Goal: Check status: Check status

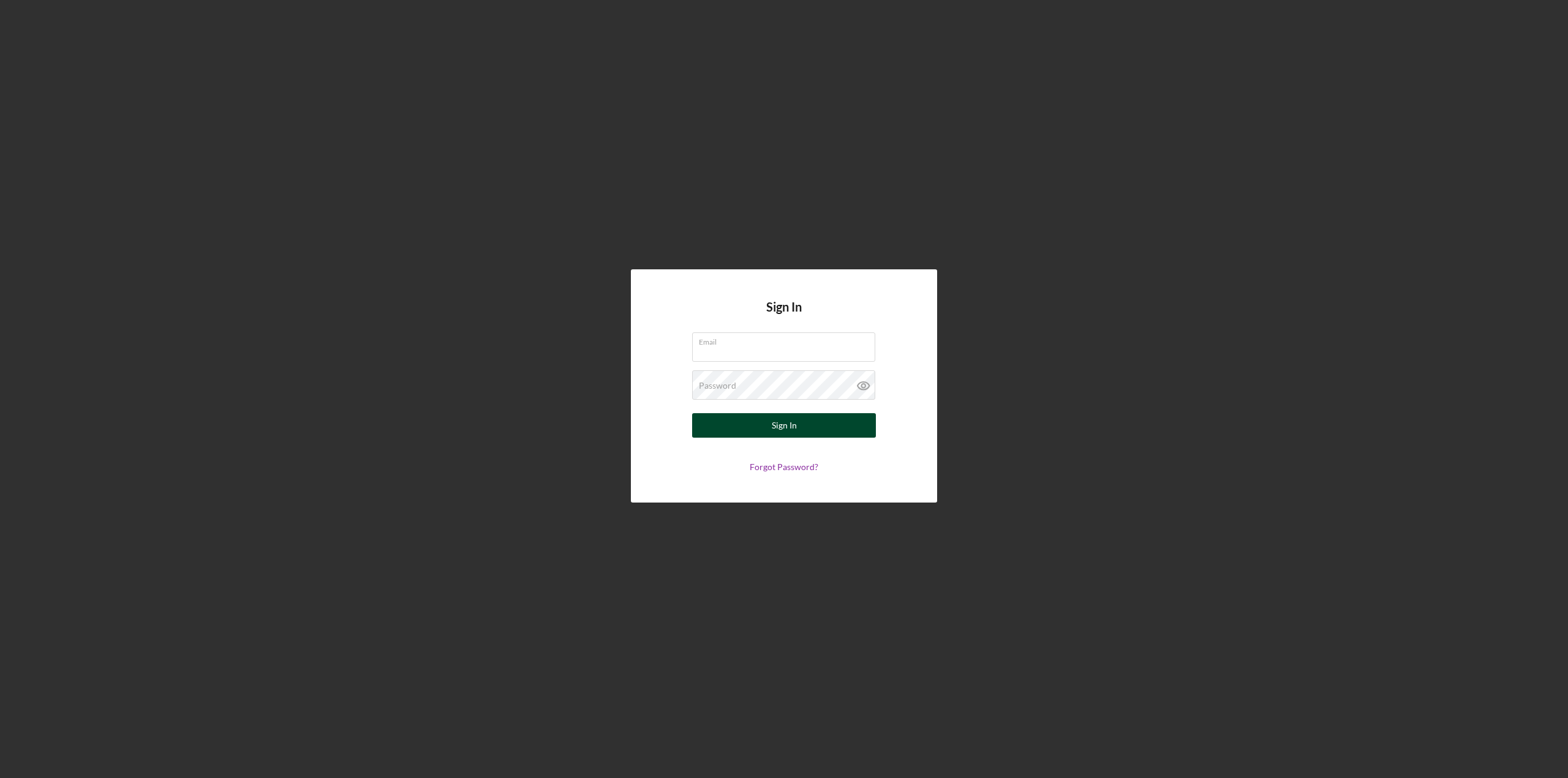
type input "[EMAIL_ADDRESS][DOMAIN_NAME]"
click at [781, 425] on div "Sign In" at bounding box center [784, 425] width 25 height 25
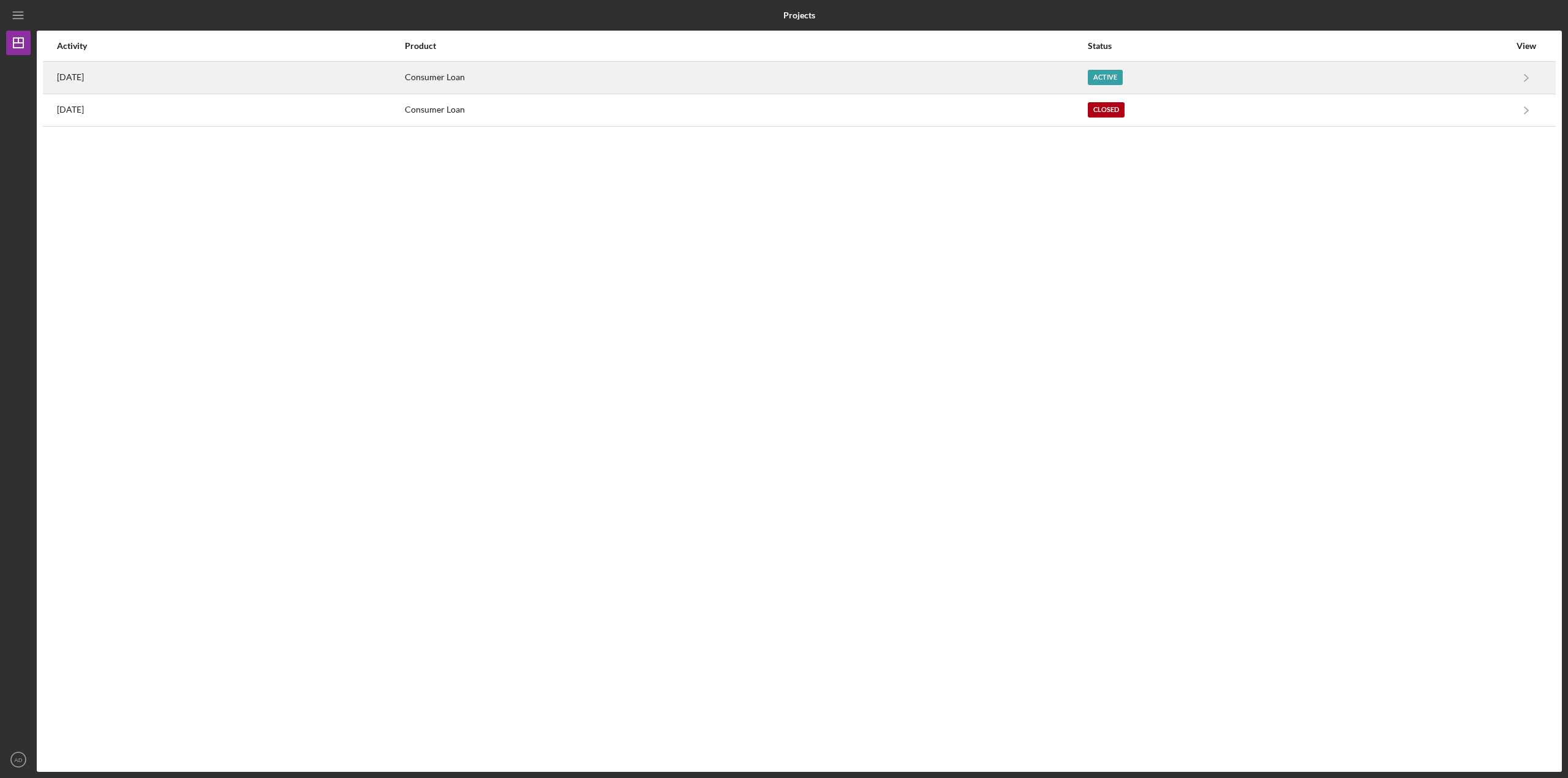
click at [227, 78] on div "[DATE]" at bounding box center [231, 78] width 346 height 31
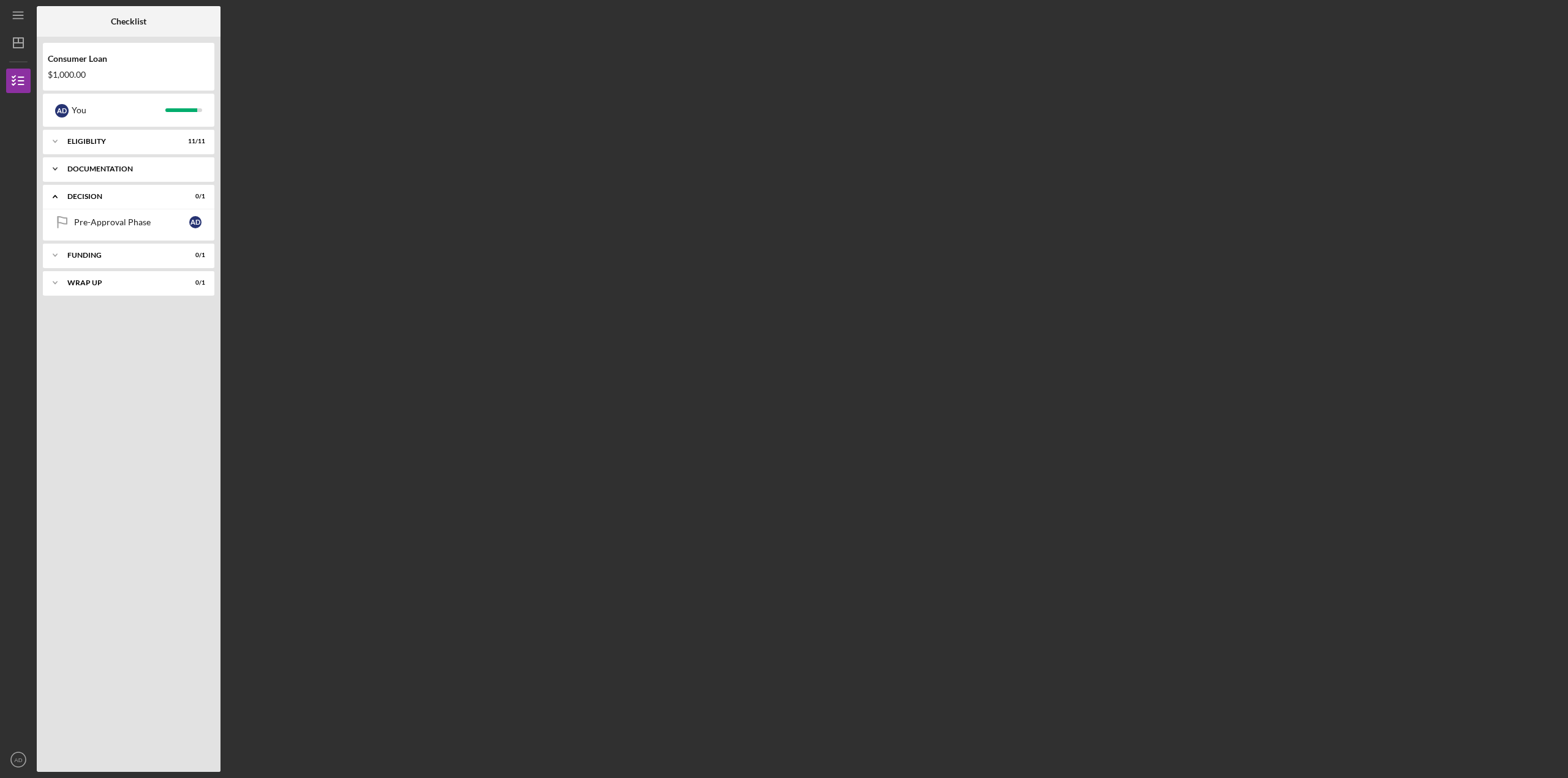
click at [51, 167] on icon "Icon/Expander" at bounding box center [55, 169] width 25 height 25
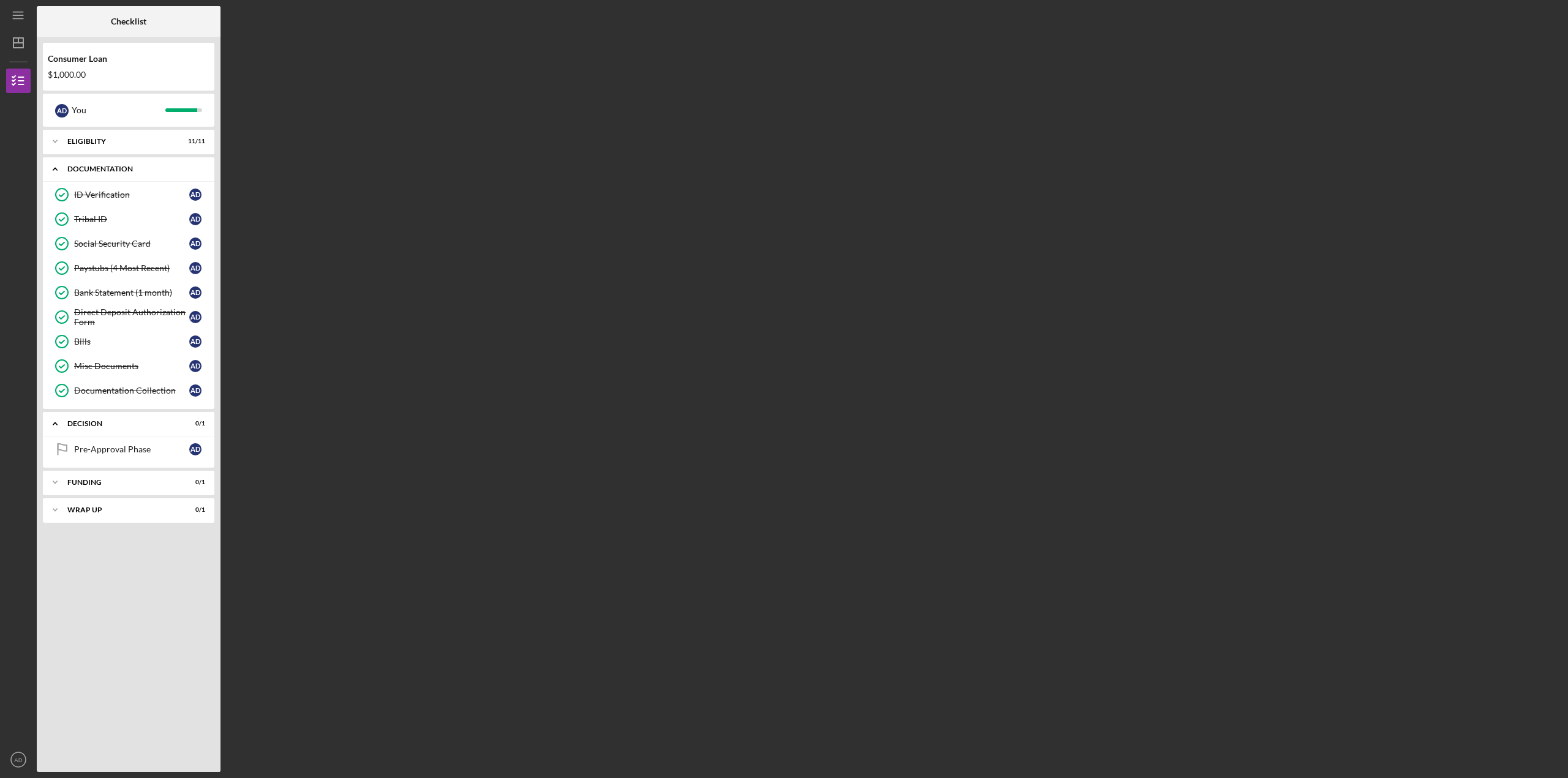
click at [51, 167] on icon "Icon/Expander" at bounding box center [55, 169] width 25 height 25
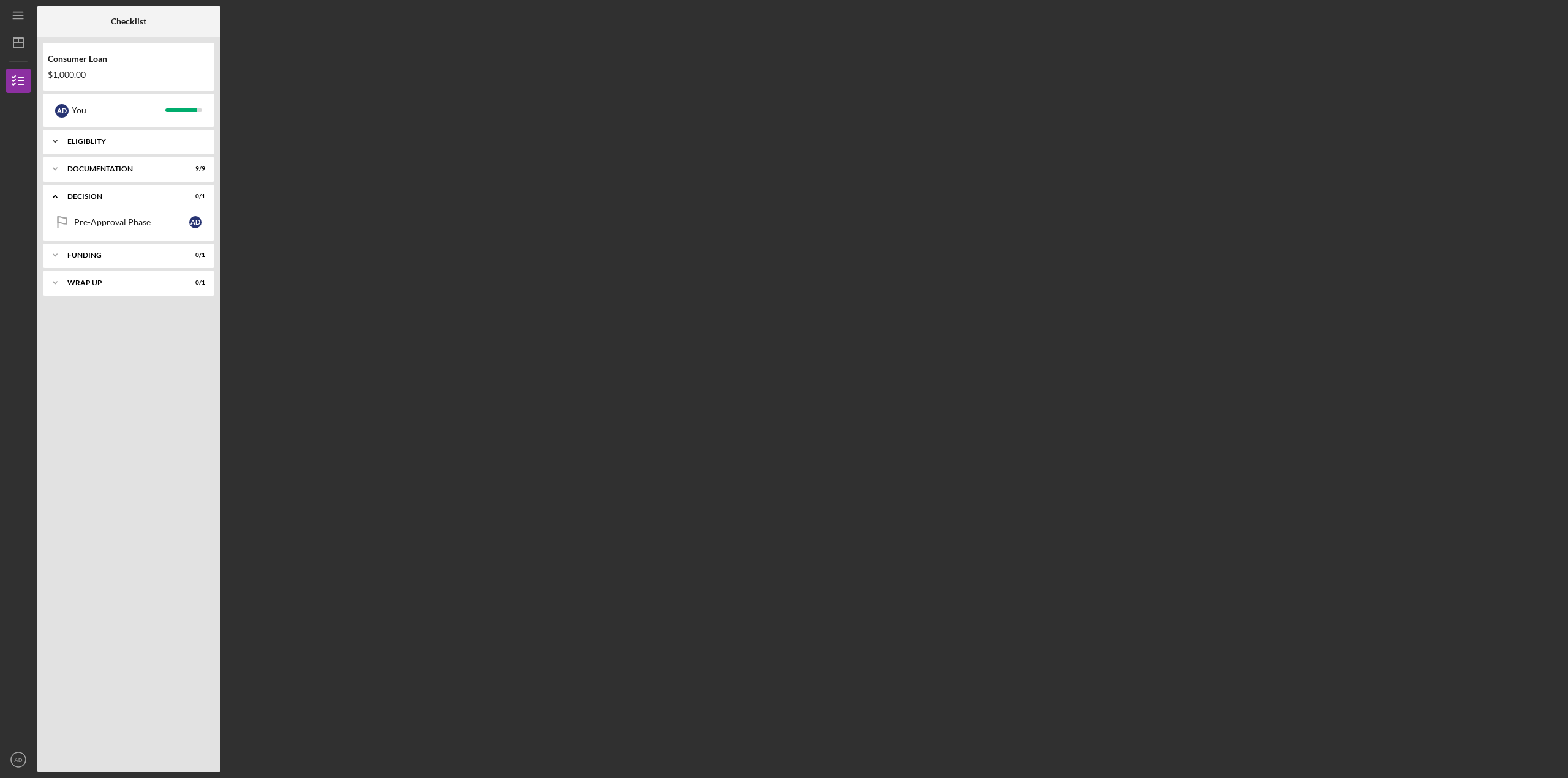
click at [52, 147] on icon "Icon/Expander" at bounding box center [55, 141] width 25 height 25
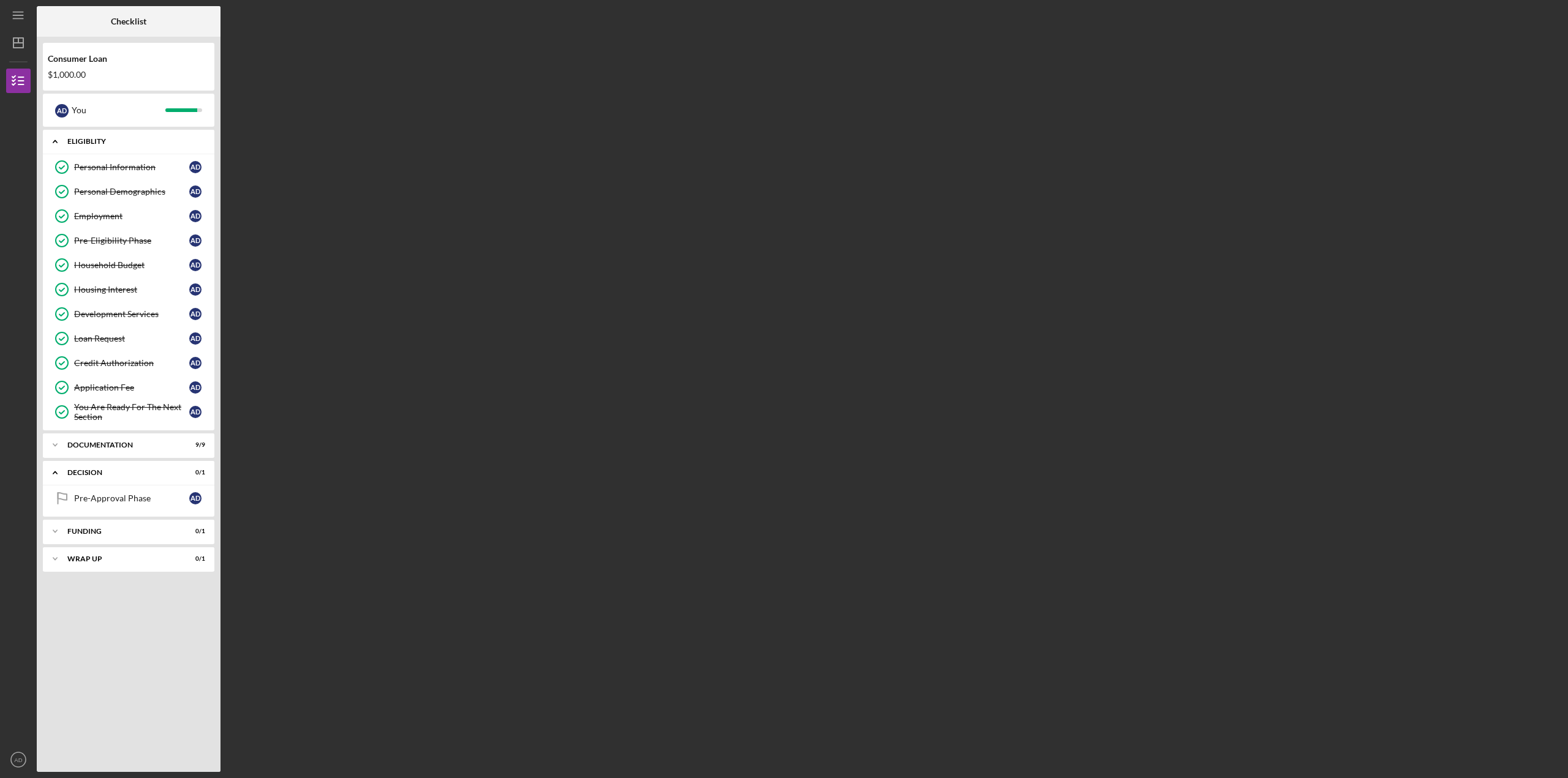
click at [52, 147] on icon "Icon/Expander" at bounding box center [55, 141] width 25 height 25
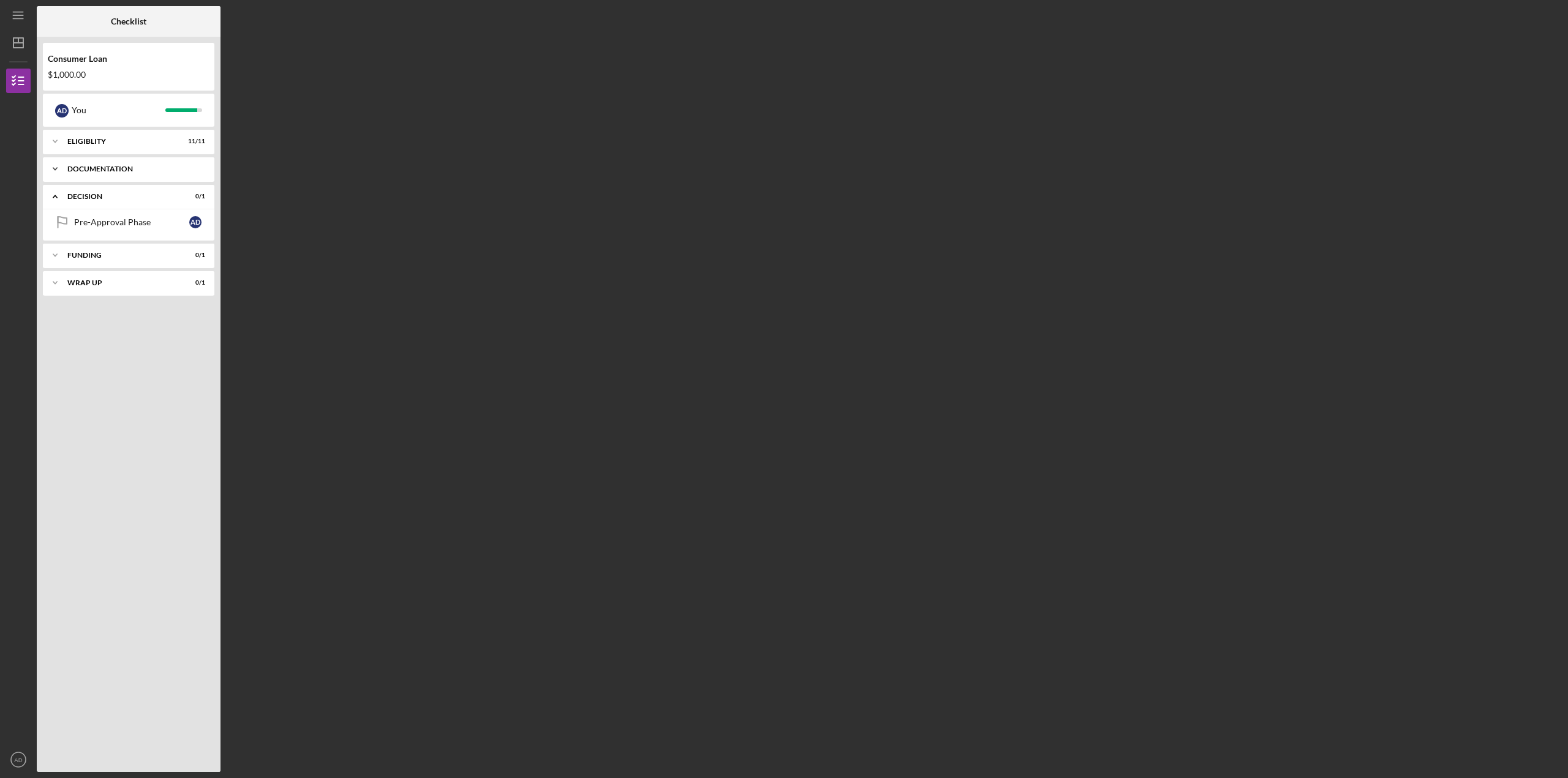
click at [54, 169] on polyline at bounding box center [55, 169] width 3 height 3
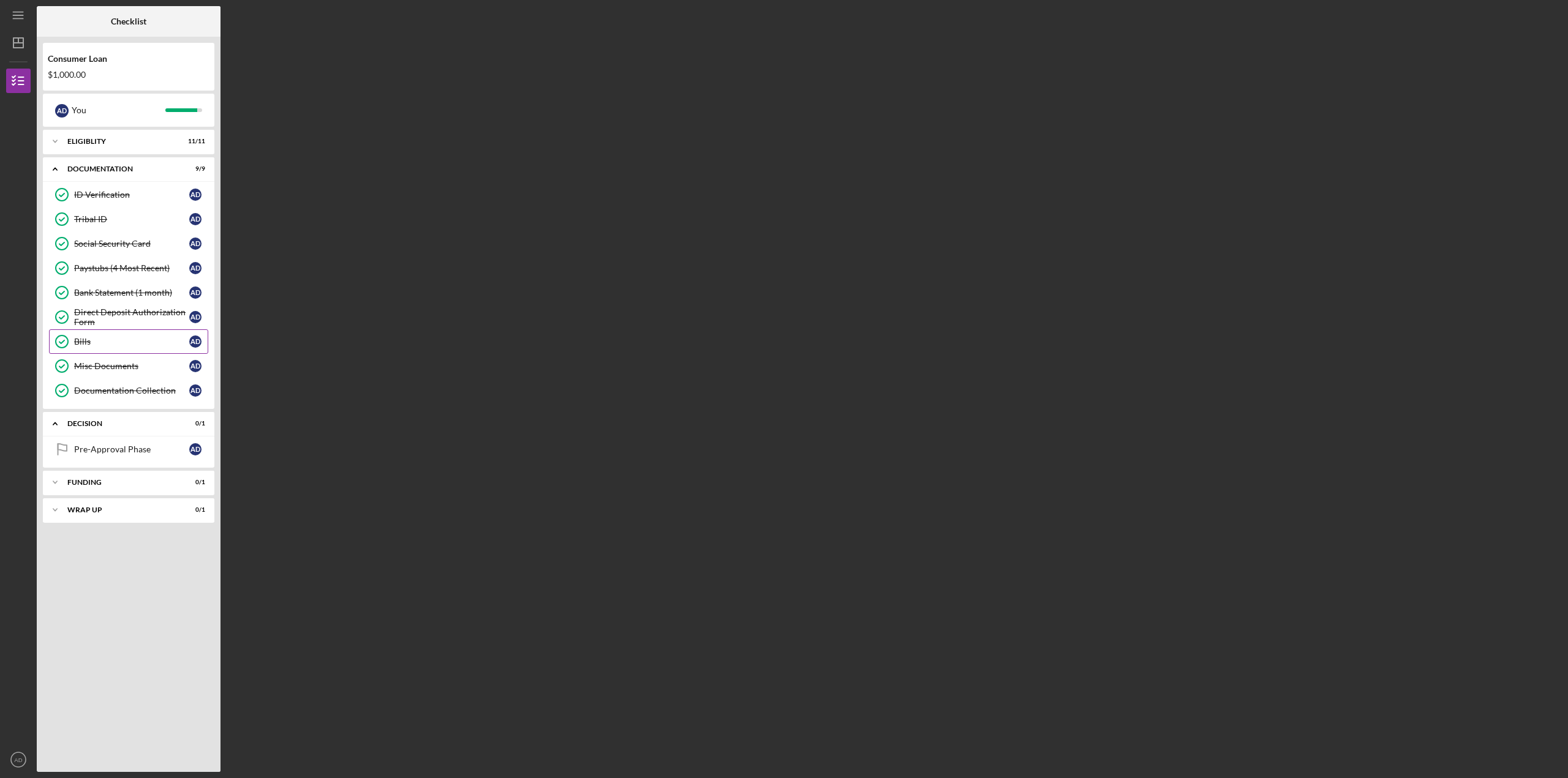
click at [78, 340] on div "Bills" at bounding box center [132, 342] width 115 height 10
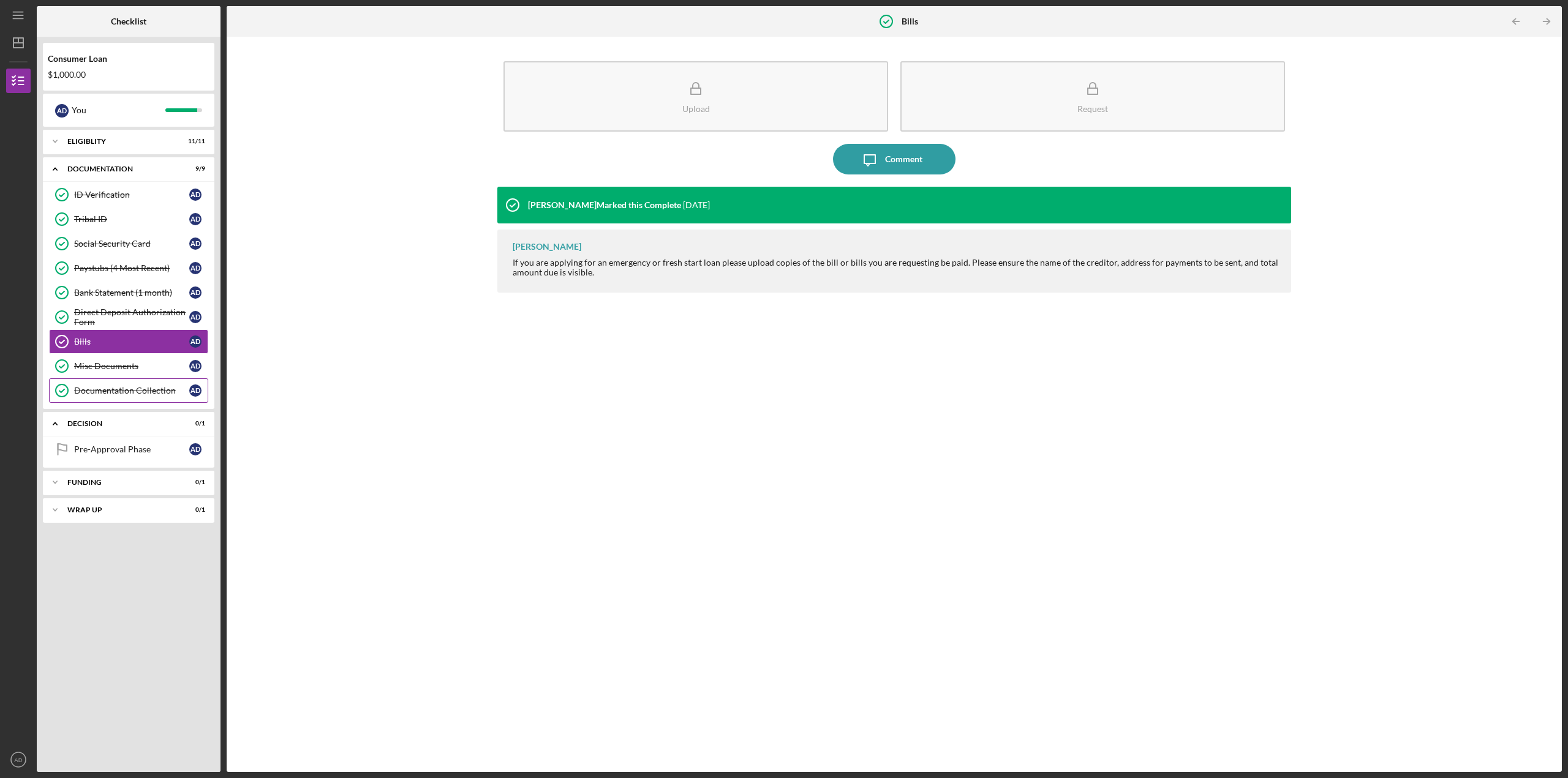
click at [79, 387] on div "Documentation Collection" at bounding box center [132, 391] width 115 height 10
